Goal: Find specific page/section: Find specific page/section

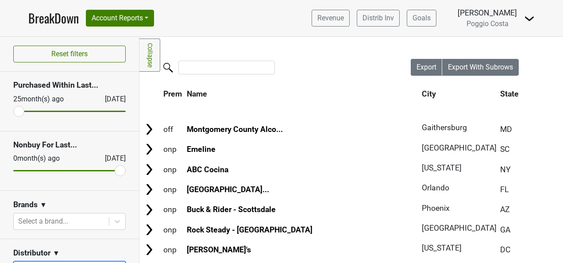
scroll to position [177, 0]
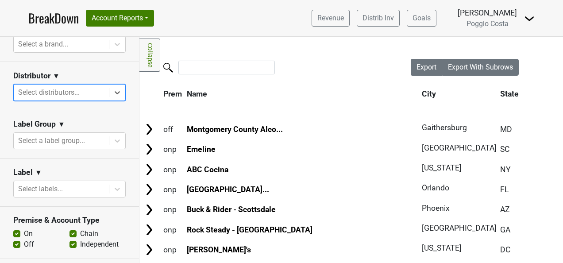
click at [47, 14] on link "BreakDown" at bounding box center [53, 18] width 50 height 19
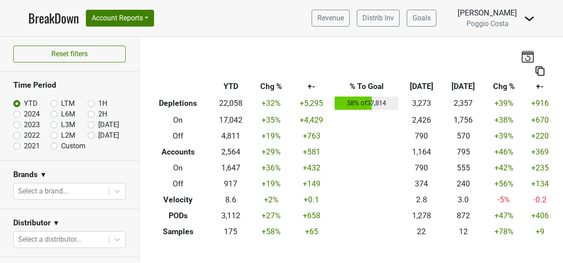
click at [98, 136] on label "[DATE]" at bounding box center [108, 135] width 21 height 11
click at [88, 136] on input "[DATE]" at bounding box center [105, 134] width 35 height 9
radio input "true"
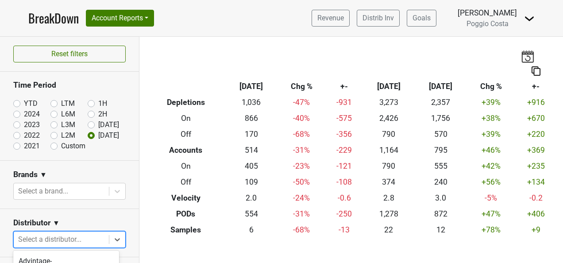
click at [89, 240] on body "BreakDown Account Reports SuperRanker Map Award Progress Chain Compliance CRM N…" at bounding box center [281, 131] width 563 height 263
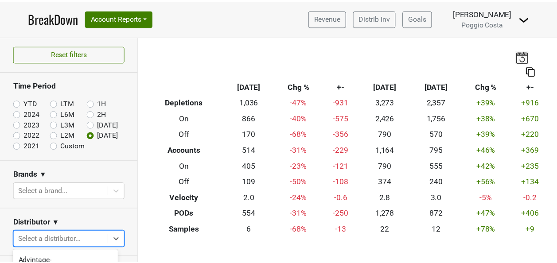
scroll to position [120, 0]
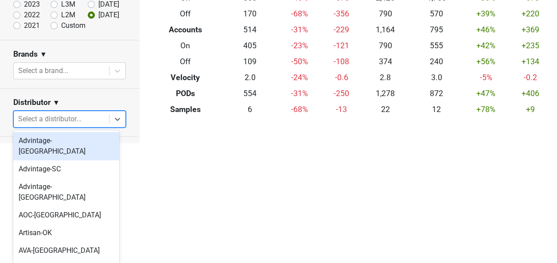
click at [81, 142] on div "Advintage-NC" at bounding box center [66, 146] width 106 height 28
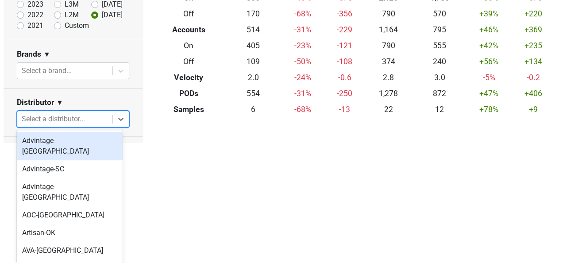
scroll to position [0, 0]
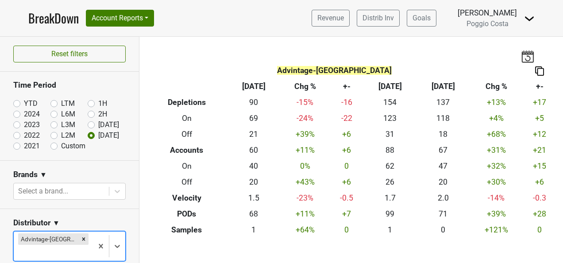
click at [84, 237] on body "BreakDown Account Reports SuperRanker Map Award Progress Chain Compliance CRM N…" at bounding box center [281, 131] width 563 height 263
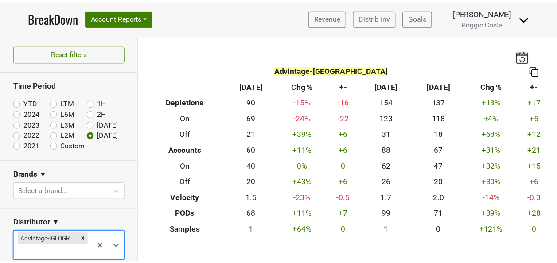
scroll to position [120, 0]
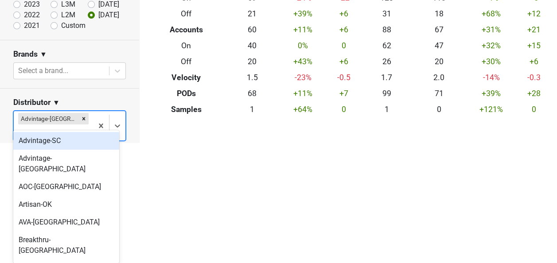
click at [71, 143] on div "Advintage-SC" at bounding box center [66, 141] width 106 height 18
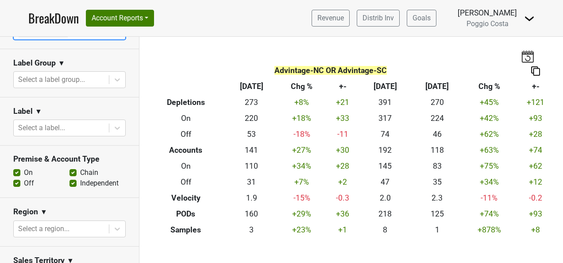
scroll to position [354, 0]
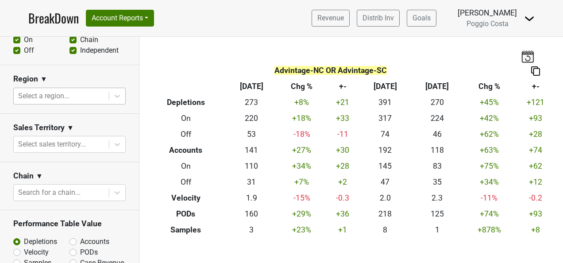
click at [80, 97] on div at bounding box center [61, 96] width 86 height 12
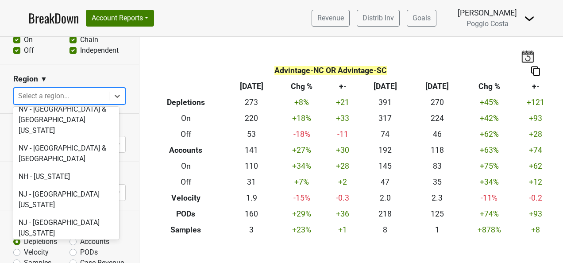
scroll to position [1860, 0]
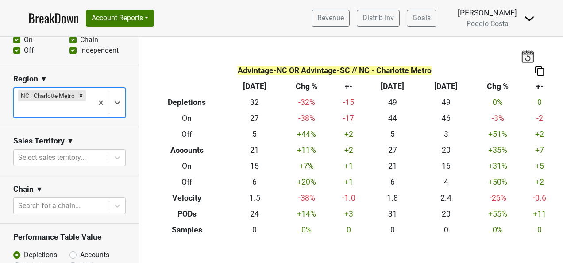
scroll to position [399, 0]
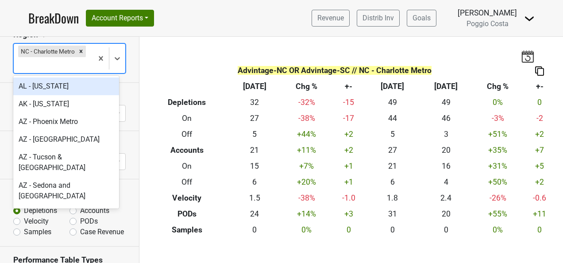
click at [70, 65] on div at bounding box center [53, 65] width 70 height 12
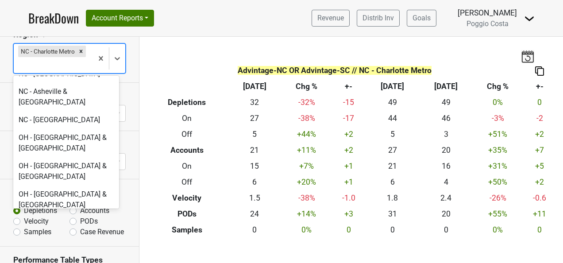
scroll to position [2076, 0]
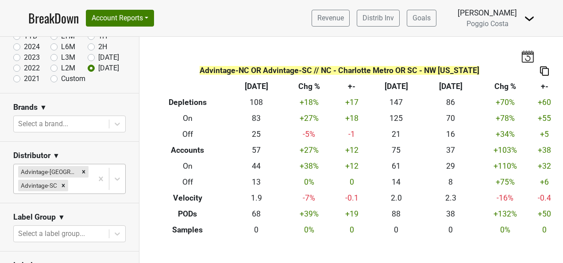
scroll to position [89, 0]
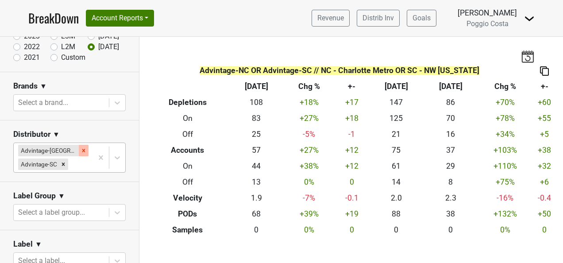
click at [79, 146] on div "Remove Advintage-NC" at bounding box center [84, 151] width 10 height 12
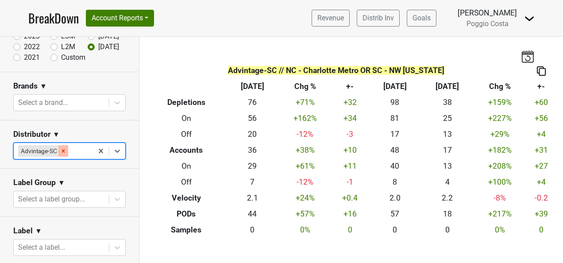
click at [65, 151] on icon "Remove Advintage-SC" at bounding box center [63, 151] width 6 height 6
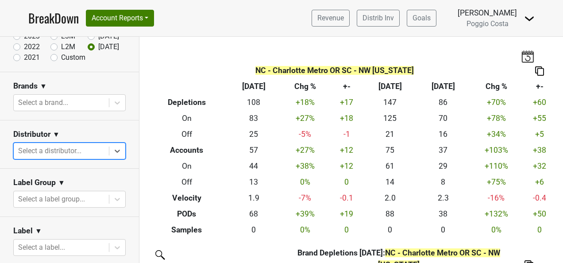
click at [74, 153] on div at bounding box center [61, 151] width 86 height 12
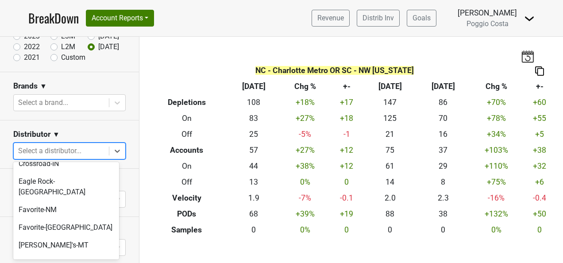
scroll to position [310, 0]
